Goal: Information Seeking & Learning: Learn about a topic

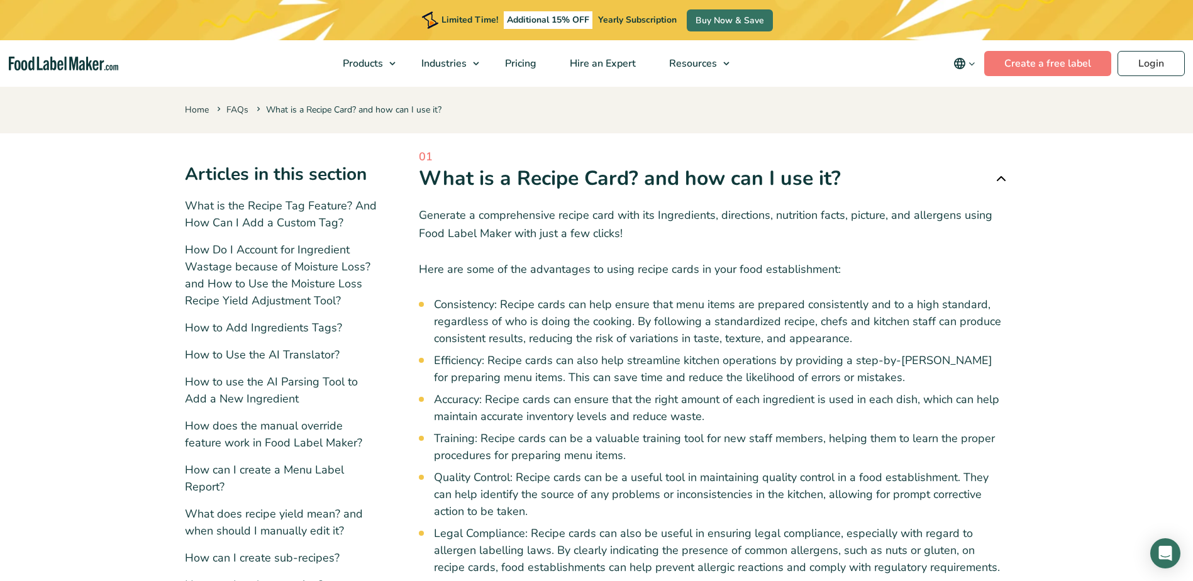
click at [538, 177] on h1 "What is a Recipe Card? and how can I use it?" at bounding box center [630, 178] width 422 height 26
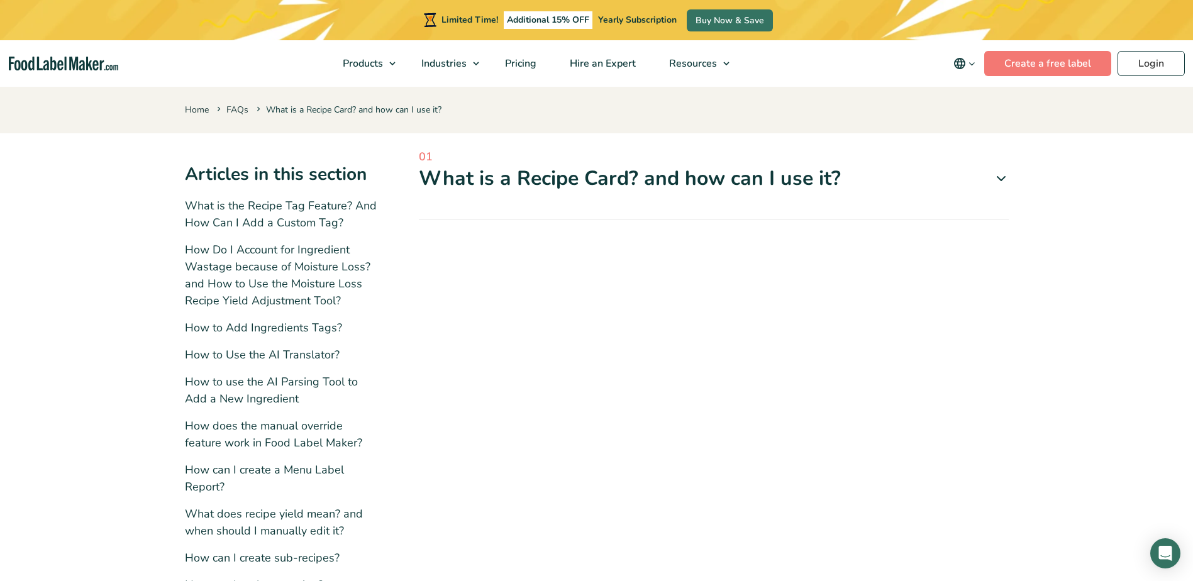
click at [794, 178] on h1 "What is a Recipe Card? and how can I use it?" at bounding box center [630, 178] width 422 height 26
